Goal: Task Accomplishment & Management: Use online tool/utility

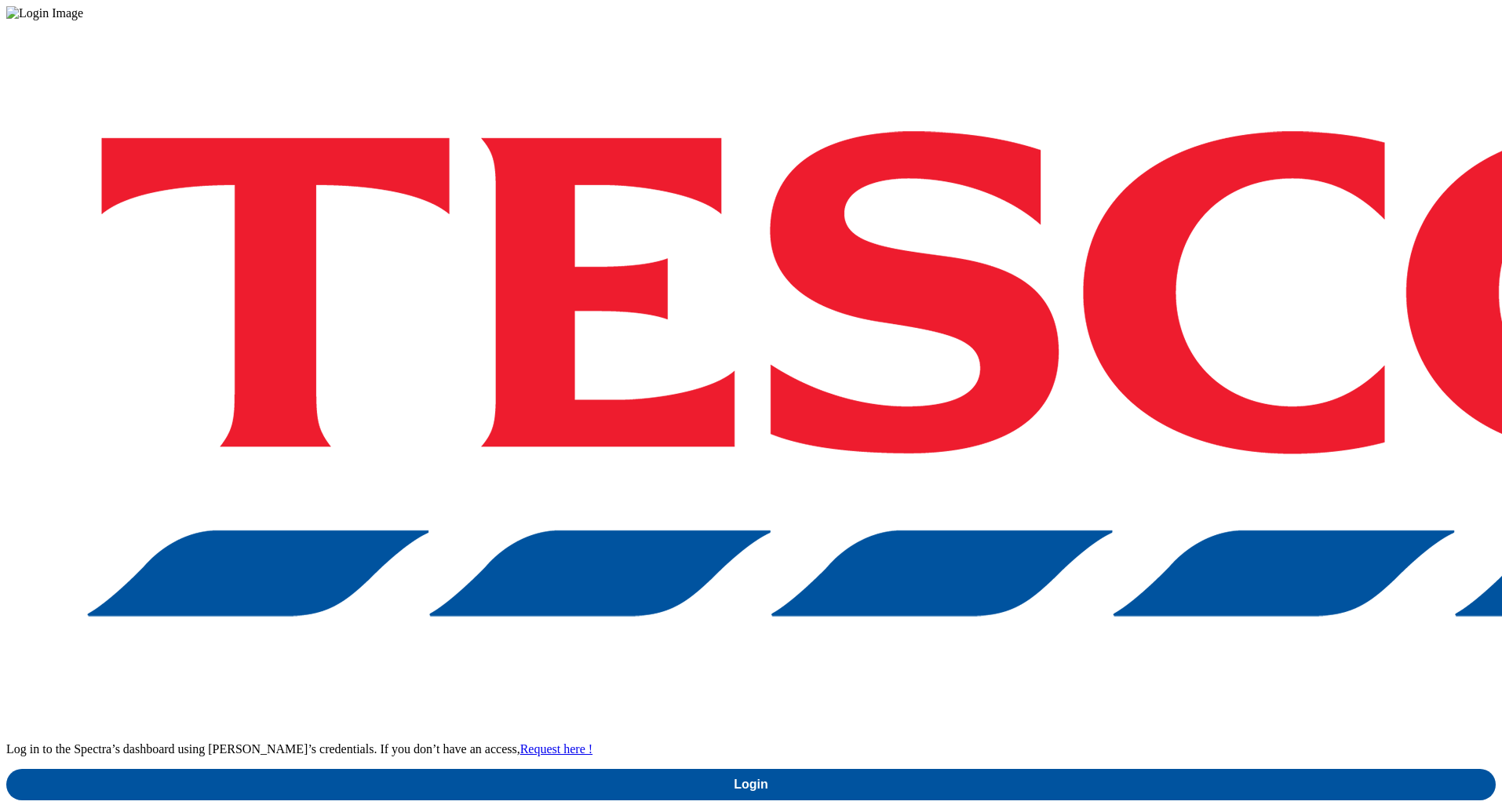
click at [1046, 436] on div "Log in to the Spectra’s dashboard using Tesco’s credentials. If you don’t have …" at bounding box center [751, 410] width 1490 height 780
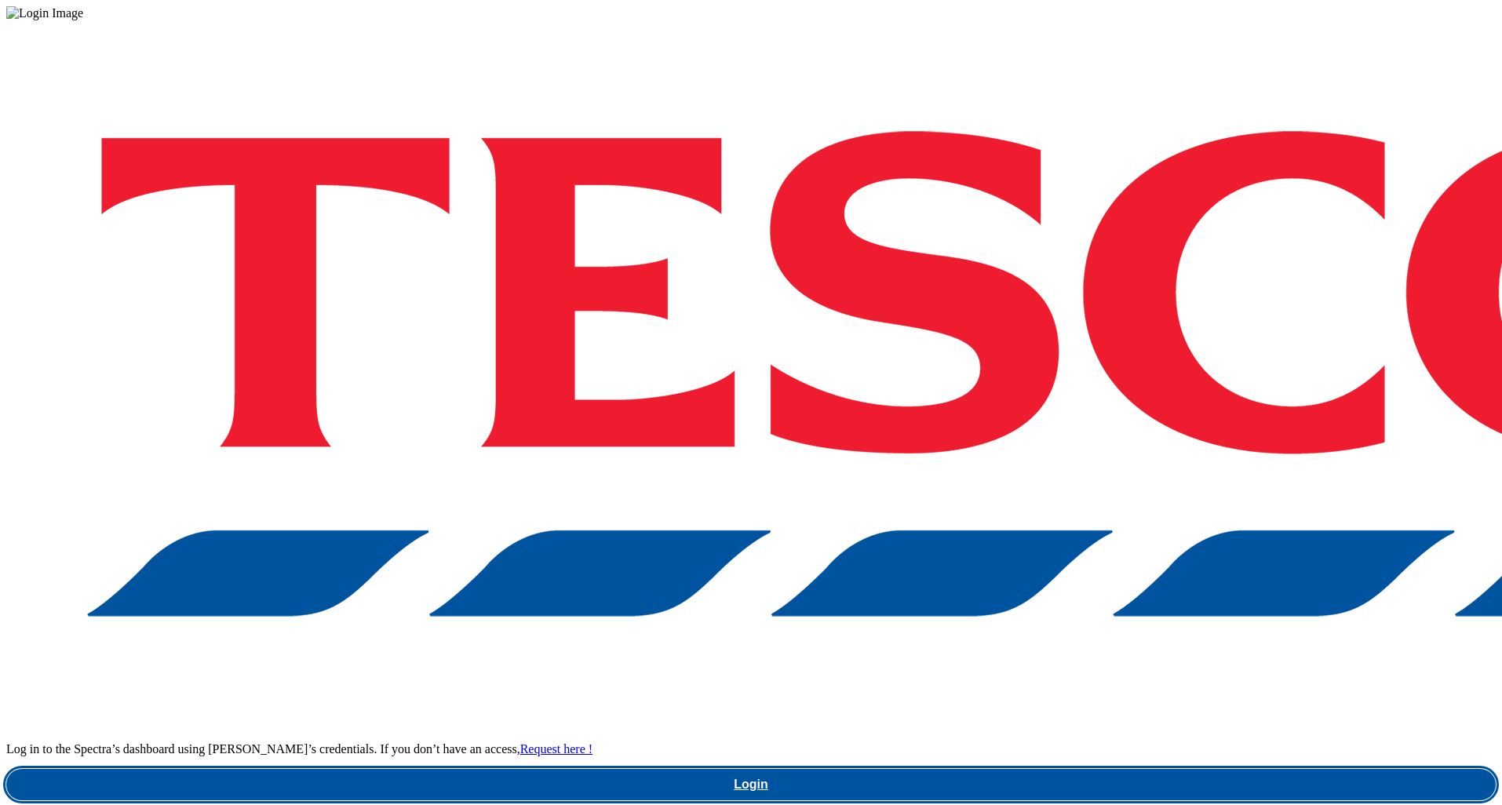
click at [1046, 769] on link "Login" at bounding box center [751, 784] width 1490 height 31
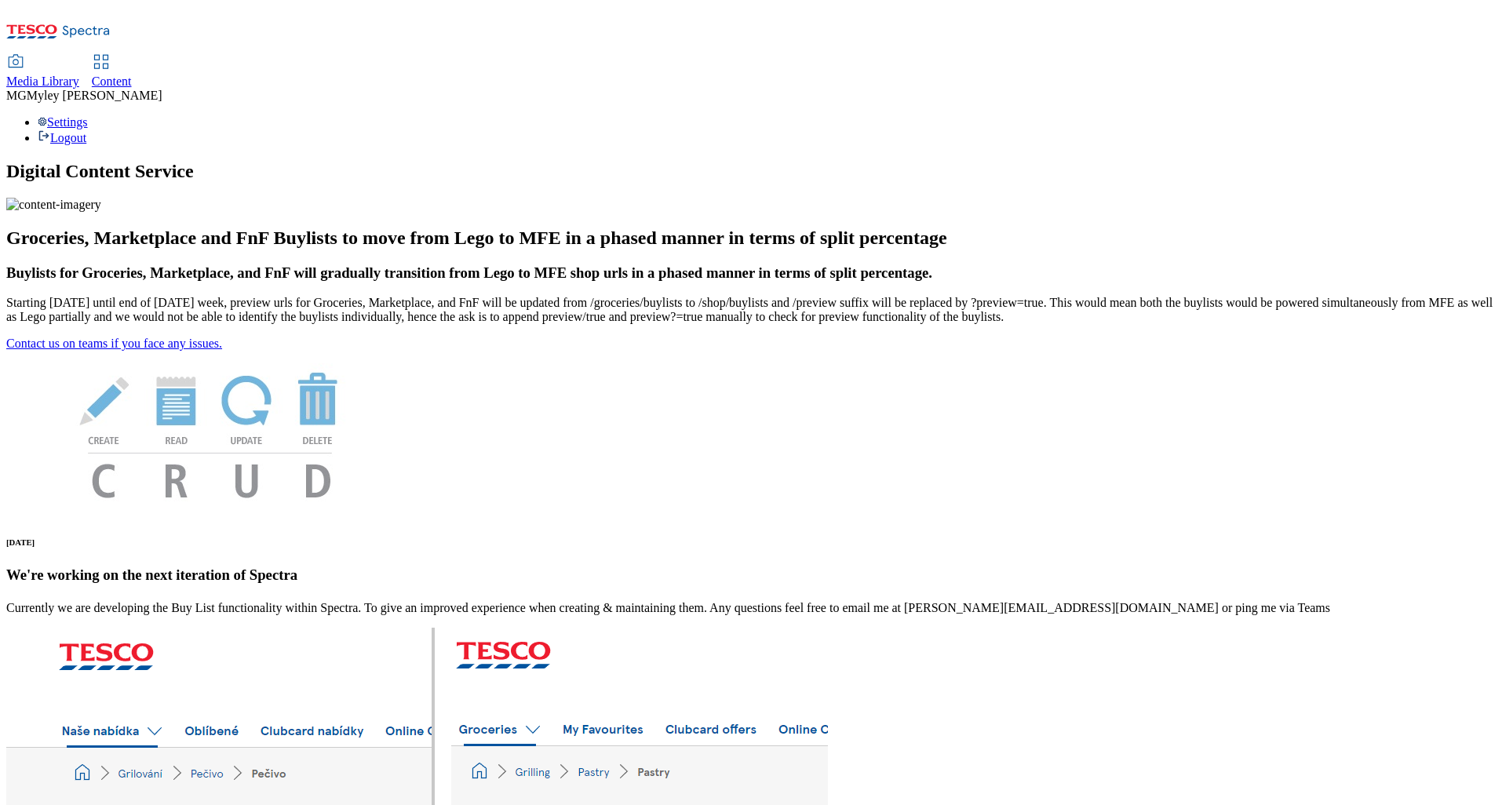
click at [79, 75] on span "Media Library" at bounding box center [42, 81] width 73 height 13
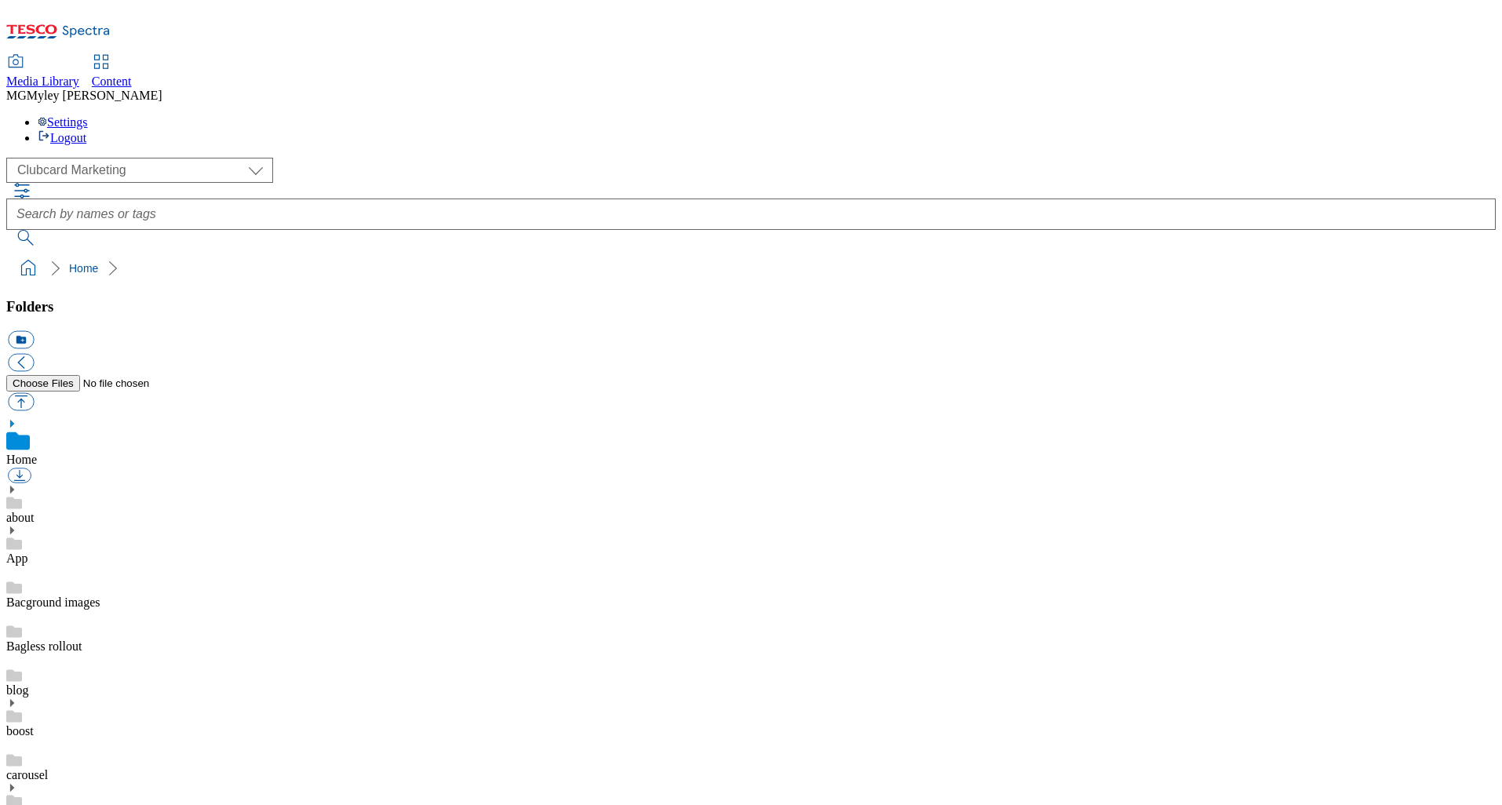
scroll to position [2, 0]
click at [115, 158] on select "Clubcard Marketing Dotcom UK GHS Marketing UK GHS ROI iGHS Marketing CE MCA CZ …" at bounding box center [139, 170] width 267 height 25
click at [132, 158] on select "Clubcard Marketing Dotcom UK GHS Marketing UK GHS ROI iGHS Marketing CE MCA CZ …" at bounding box center [139, 170] width 267 height 25
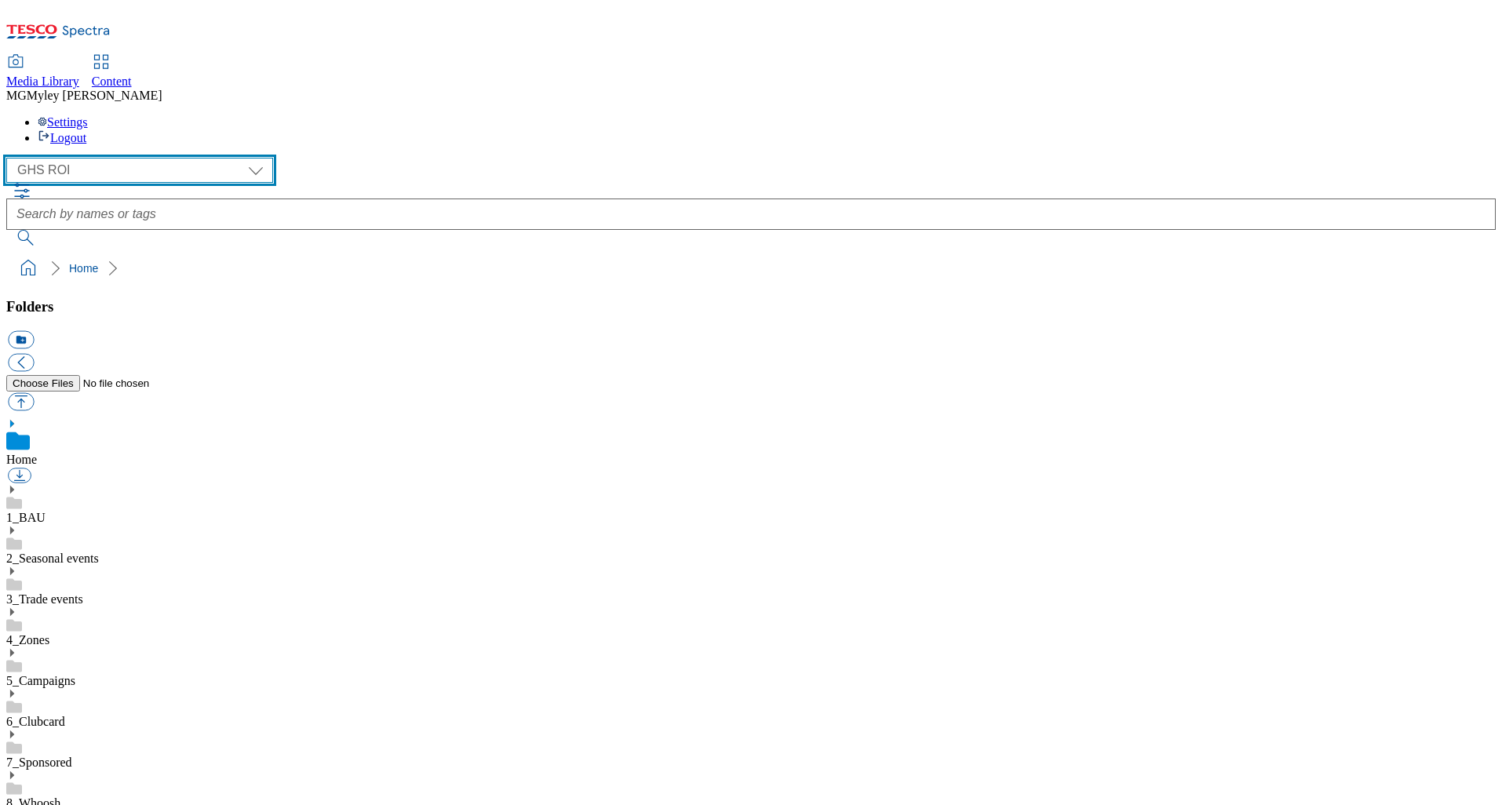
select select "flare-ghs-mktg"
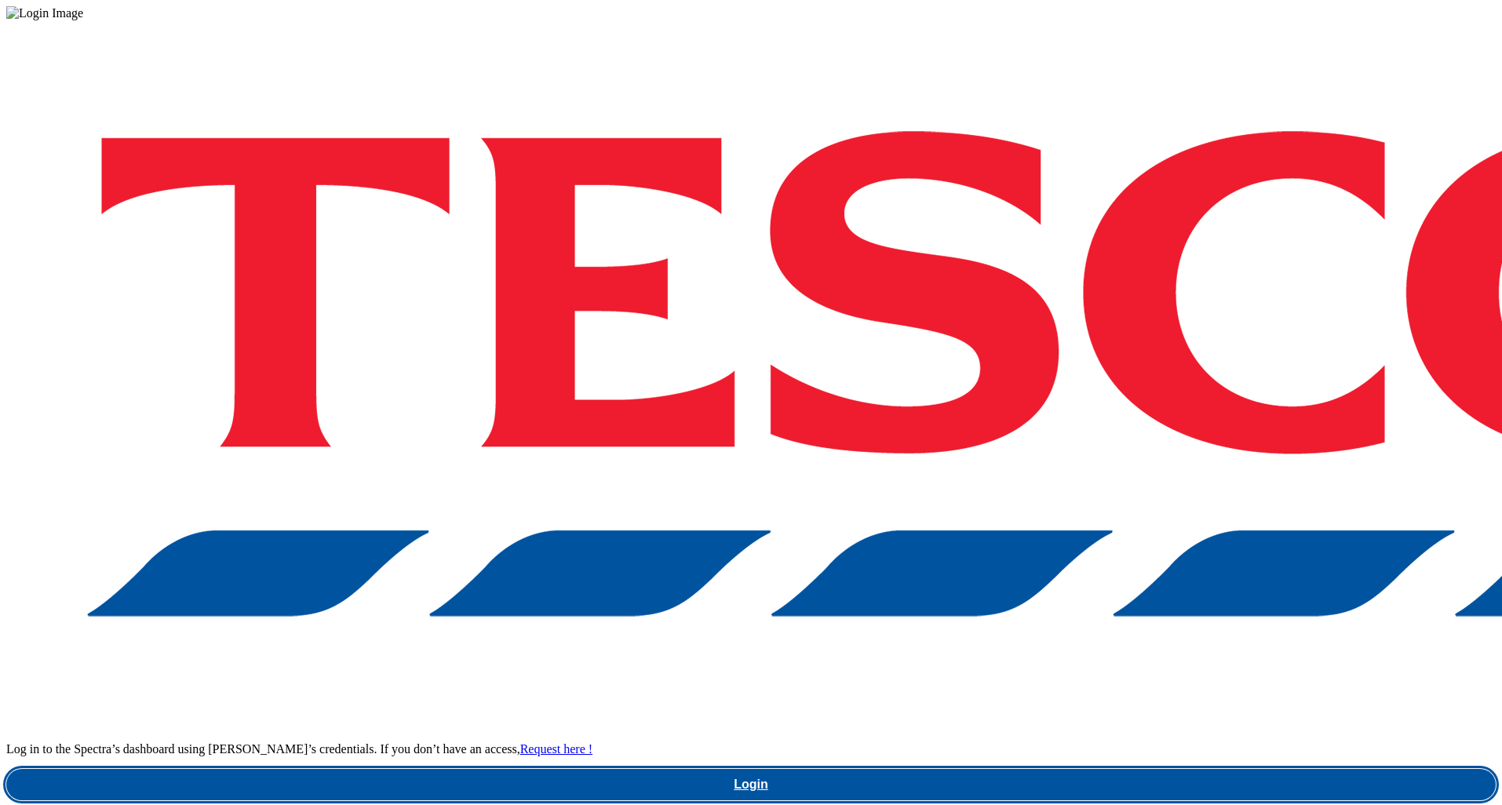
click at [1126, 769] on link "Login" at bounding box center [751, 784] width 1490 height 31
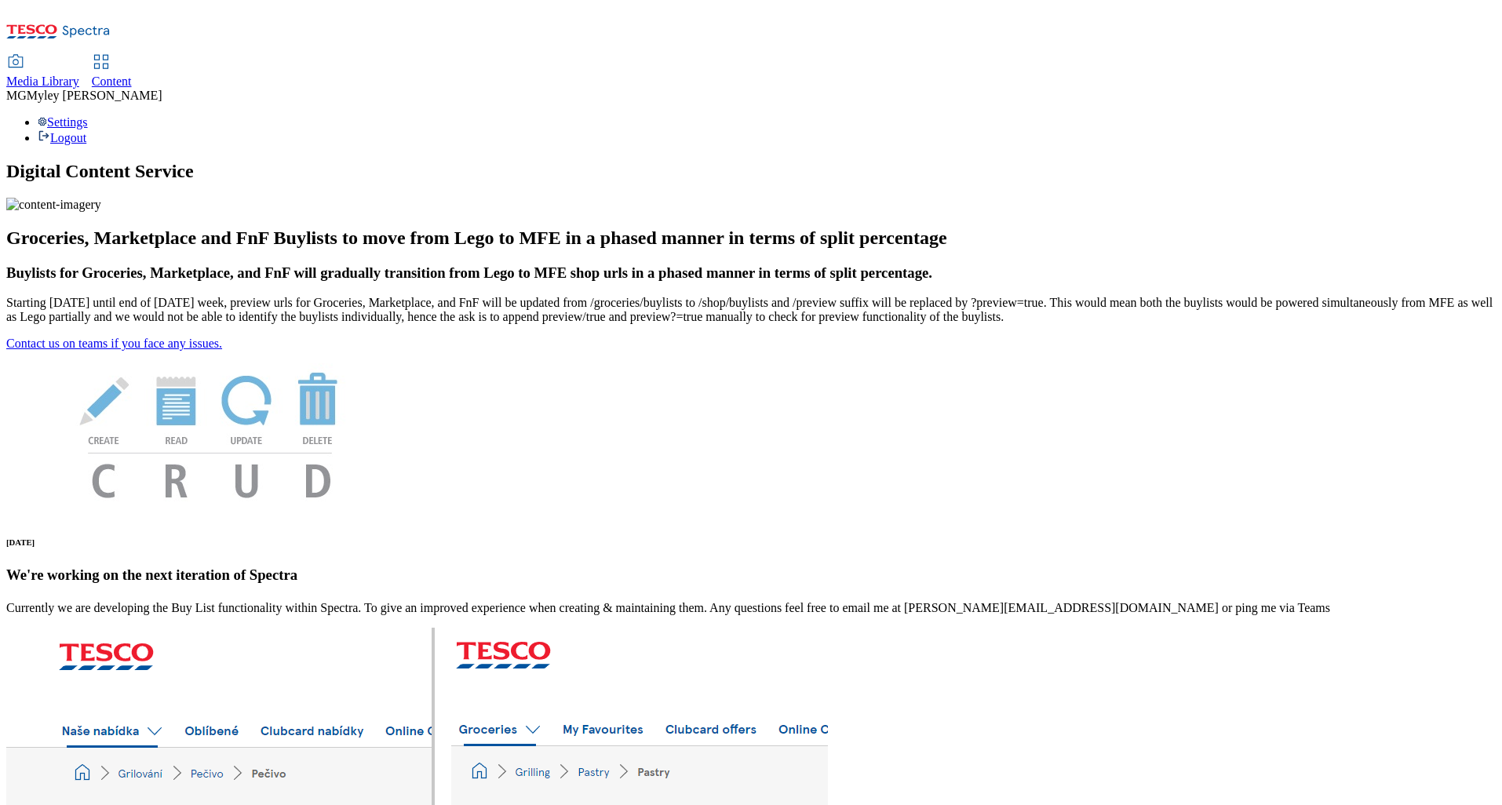
click at [79, 75] on div "Media Library" at bounding box center [42, 82] width 73 height 14
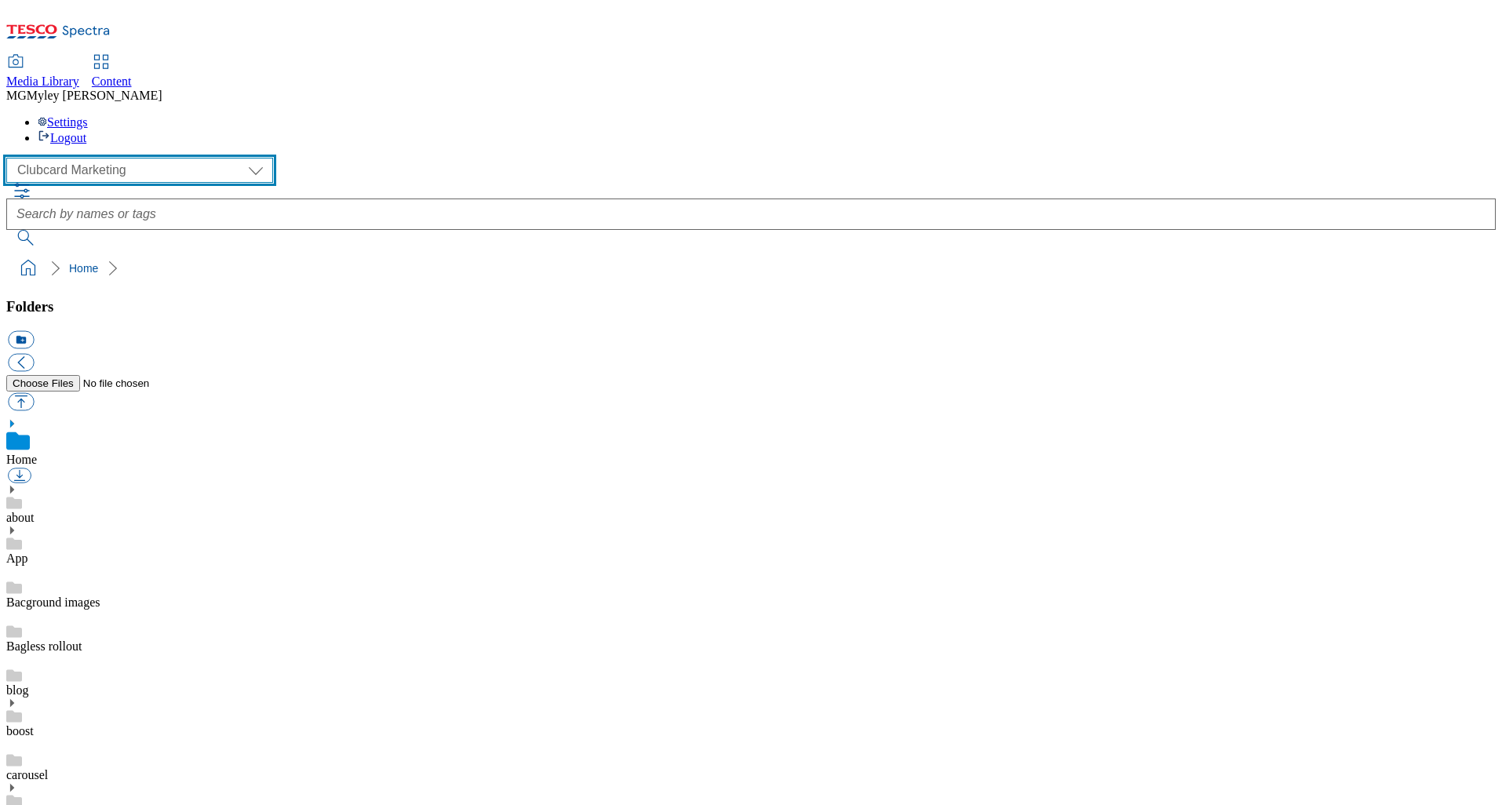
click at [118, 158] on select "Clubcard Marketing Dotcom UK GHS Marketing UK GHS ROI iGHS Marketing CE MCA CZ …" at bounding box center [139, 170] width 267 height 25
select select "flare-ghs-roi"
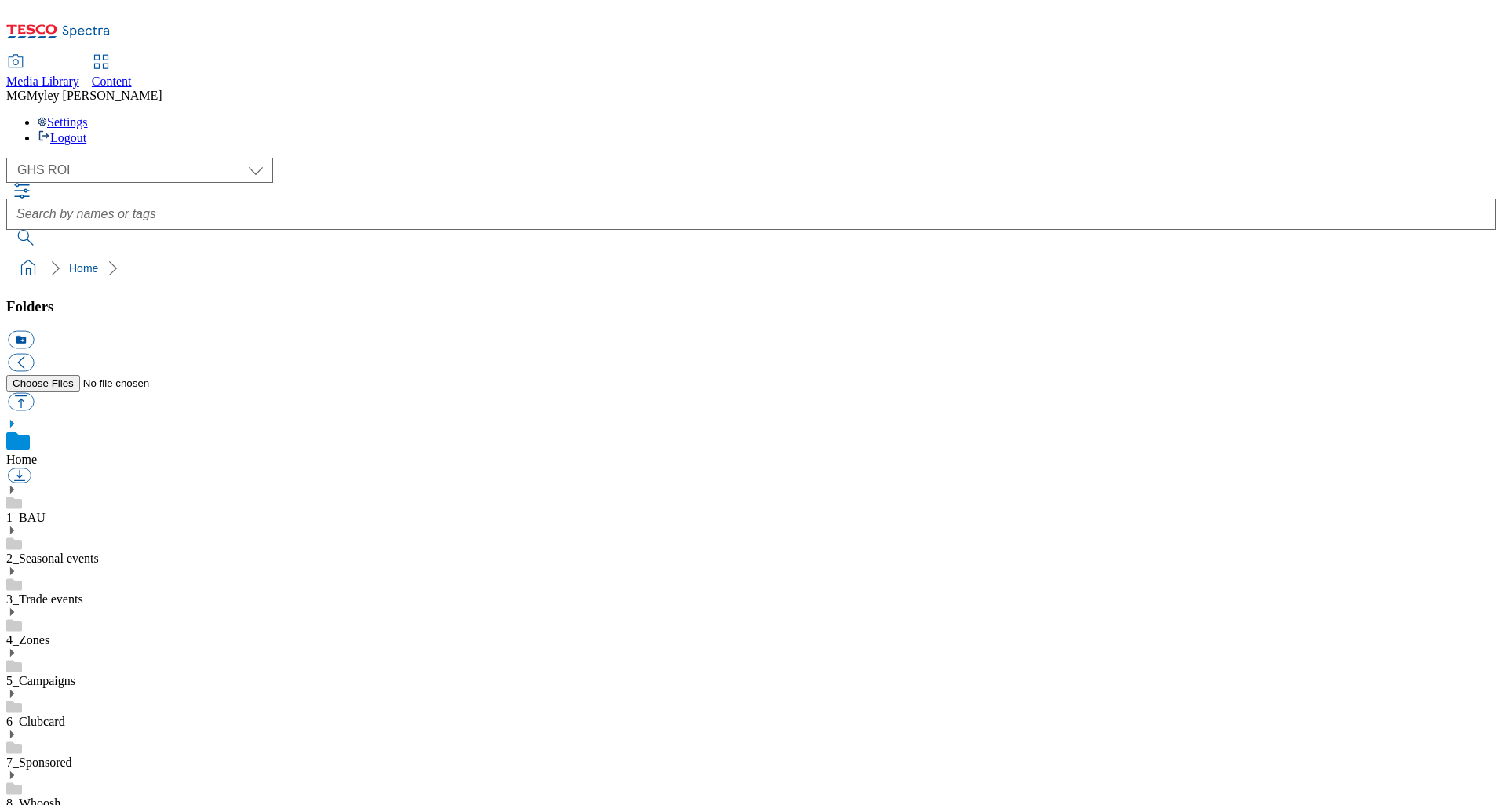
click at [14, 608] on use at bounding box center [12, 612] width 4 height 8
click at [17, 773] on icon at bounding box center [11, 778] width 11 height 11
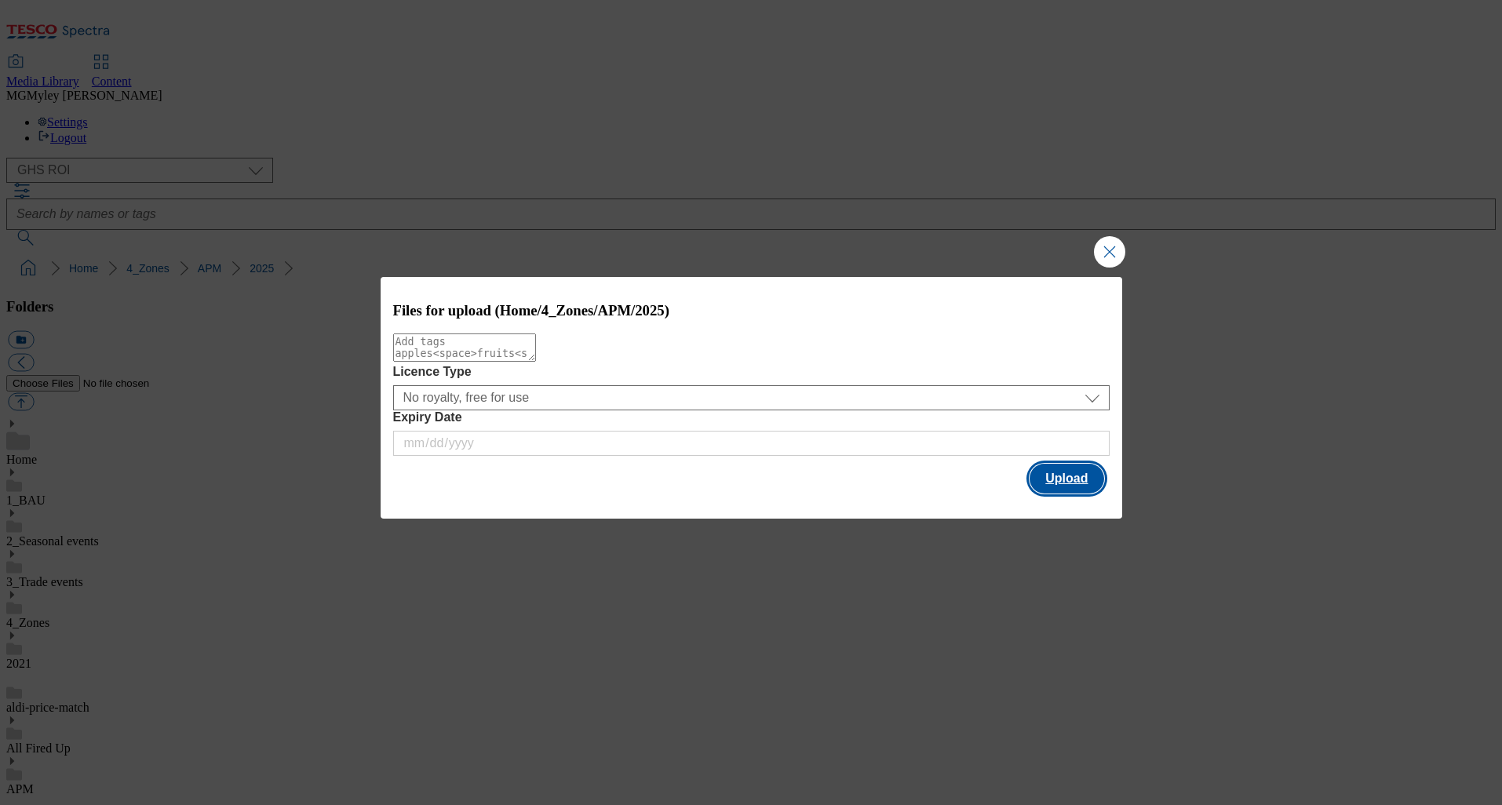
click at [1086, 480] on button "Upload" at bounding box center [1067, 479] width 74 height 30
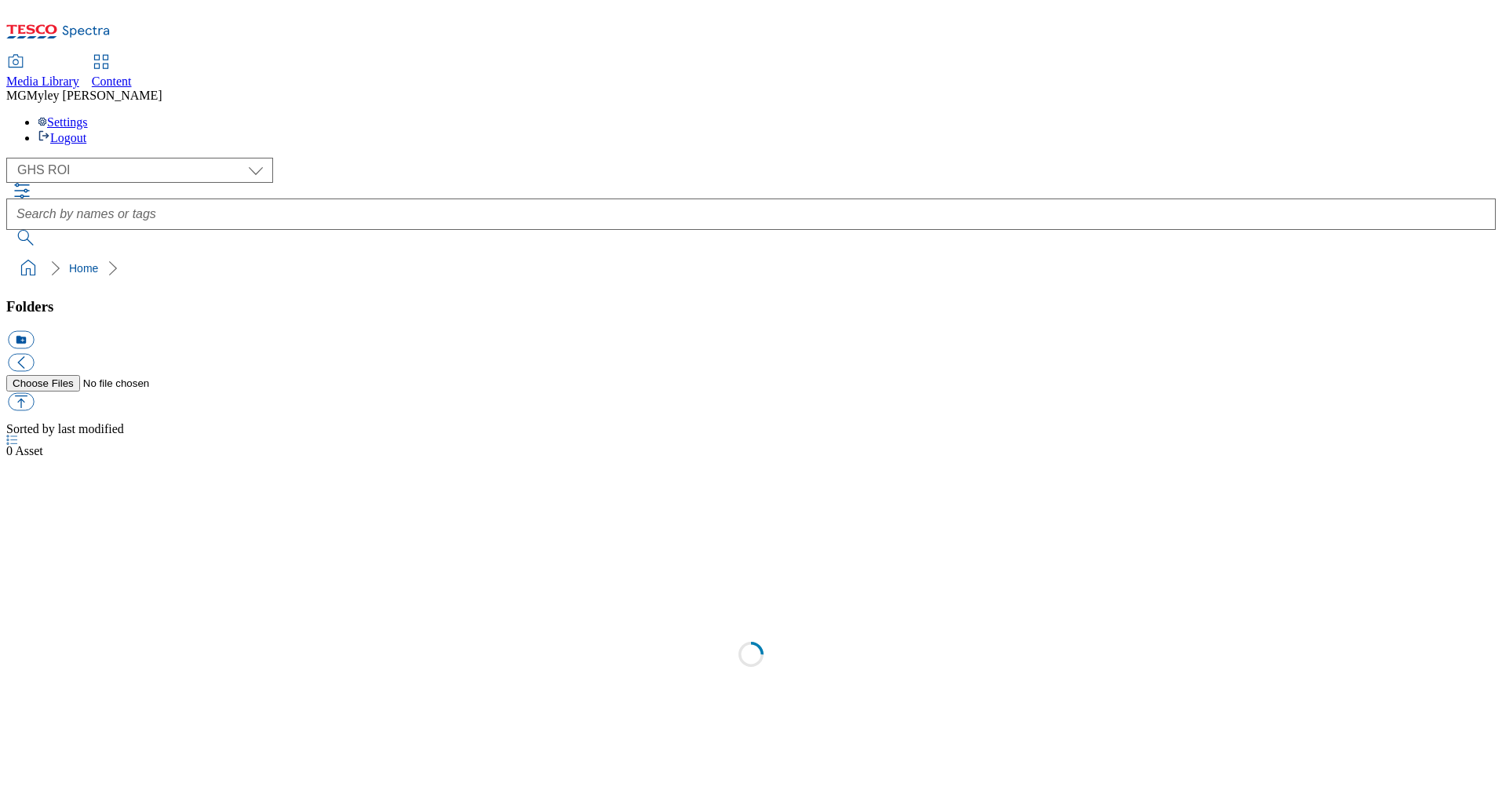
select select "flare-ghs-roi"
